Goal: Browse casually

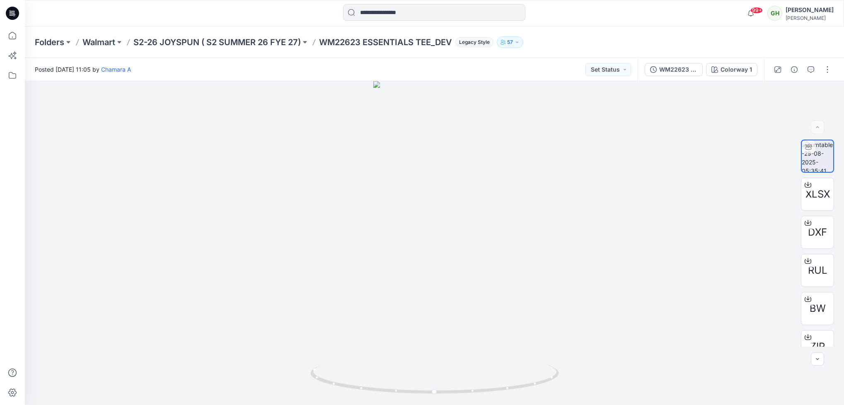
click at [305, 70] on div "Posted [DATE] 11:05 by Chamara A Set Status" at bounding box center [331, 69] width 613 height 23
click at [3, 14] on div at bounding box center [12, 13] width 27 height 27
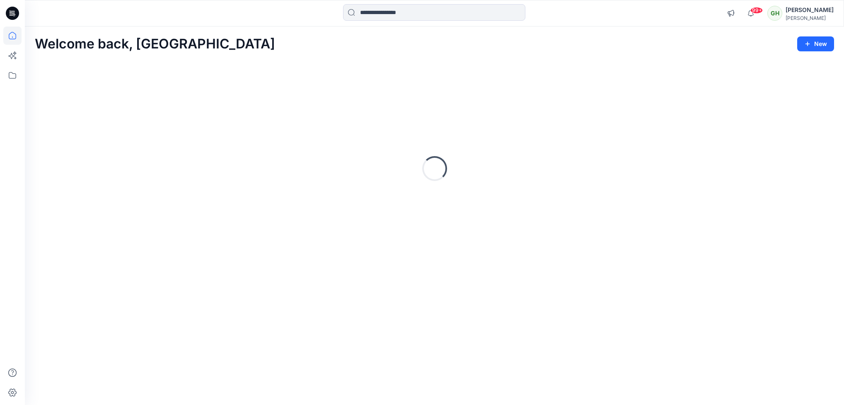
click at [12, 12] on icon at bounding box center [13, 12] width 4 height 0
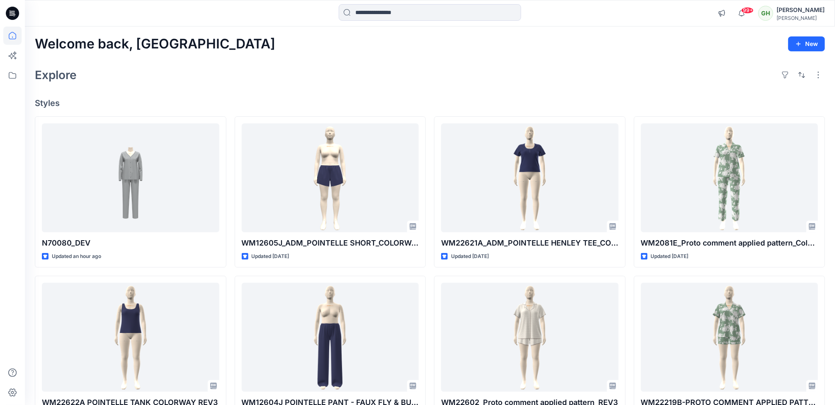
click at [174, 77] on div "Explore" at bounding box center [430, 75] width 790 height 20
